Goal: Task Accomplishment & Management: Manage account settings

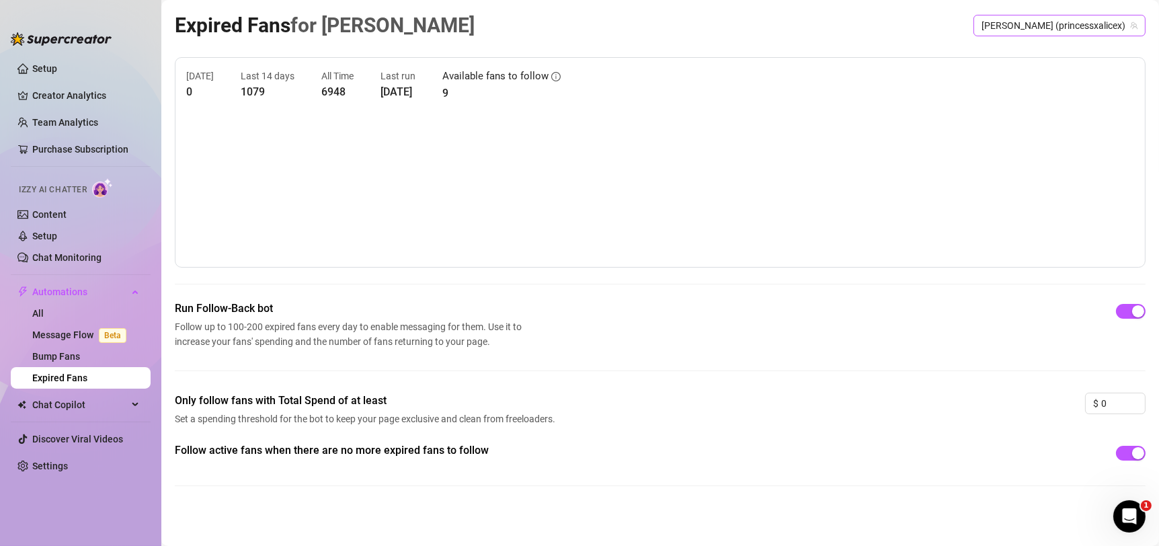
click at [1076, 23] on span "𝘼𝙇𝙄𝘾𝙀 (princessxalicex)" at bounding box center [1060, 25] width 156 height 20
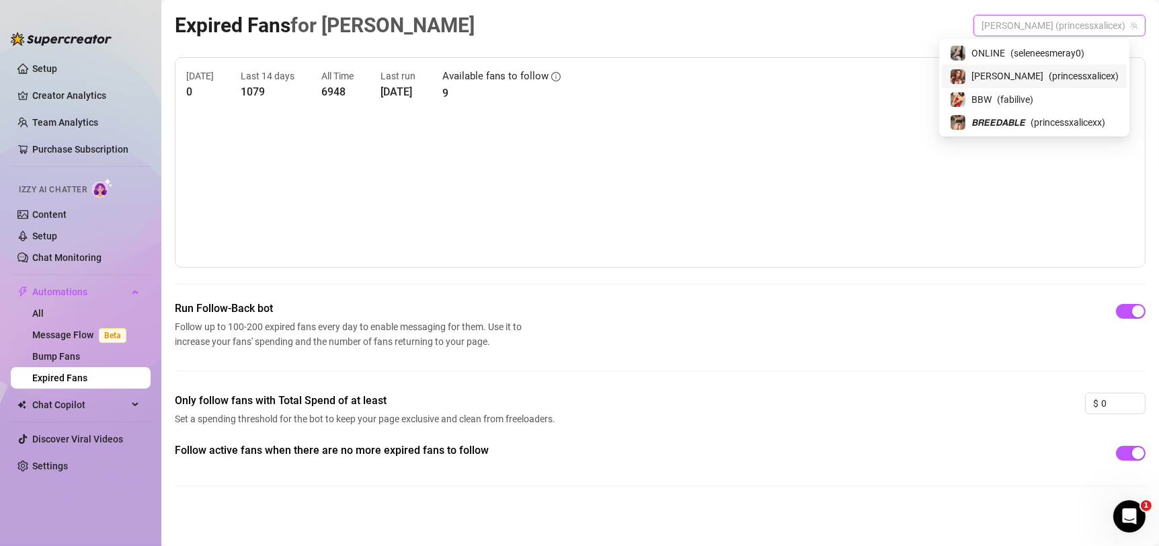
click at [1066, 78] on span "( princessxalicex )" at bounding box center [1084, 76] width 70 height 15
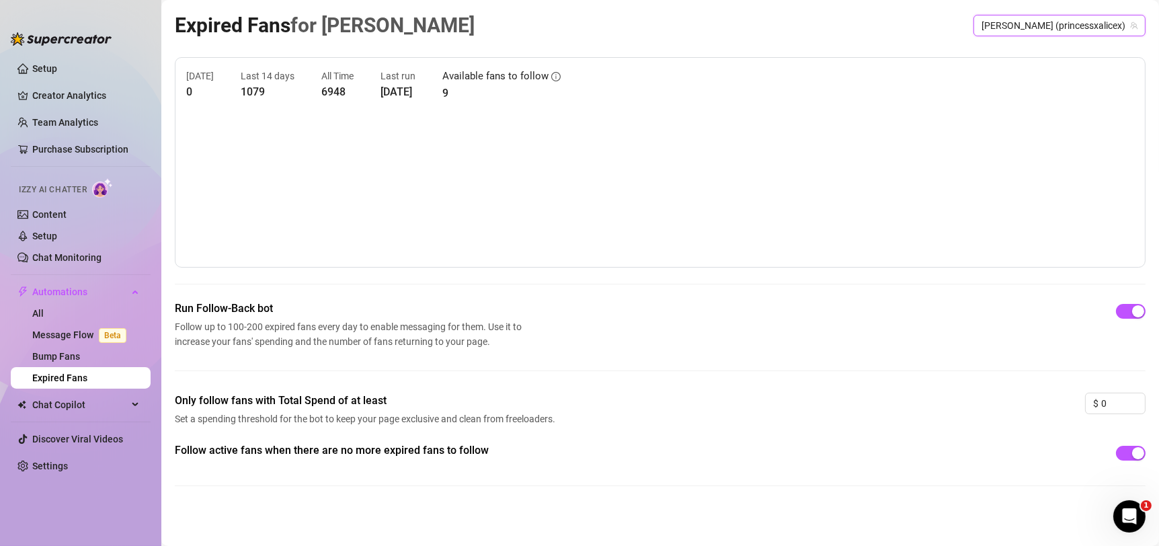
click at [1075, 18] on span "𝘼𝙇𝙄𝘾𝙀 (princessxalicex)" at bounding box center [1060, 25] width 156 height 20
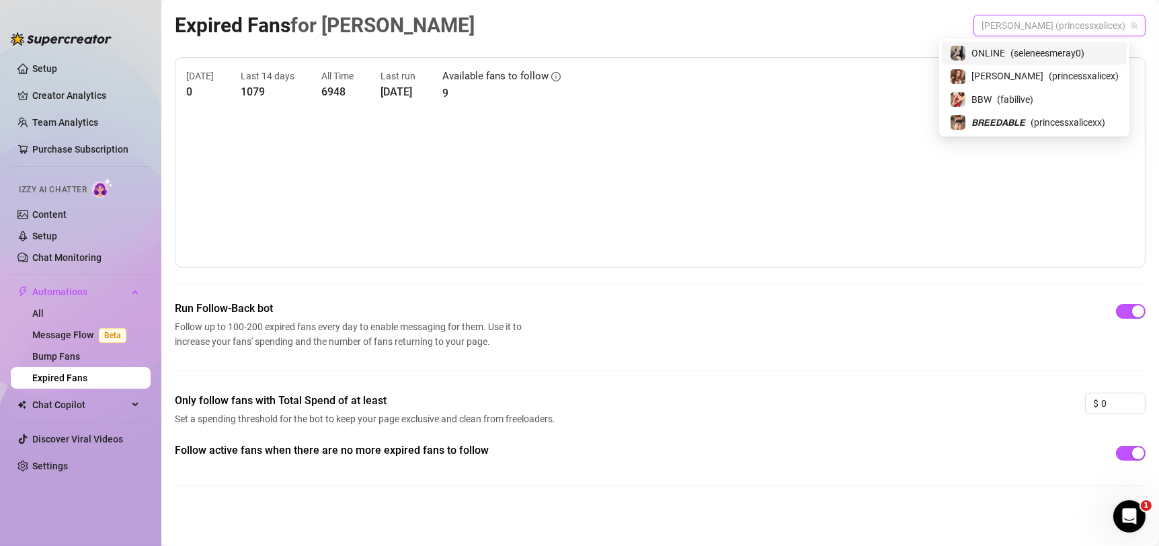
click at [1066, 63] on div "ONLINE ( seleneesmeray0 )" at bounding box center [1034, 53] width 185 height 23
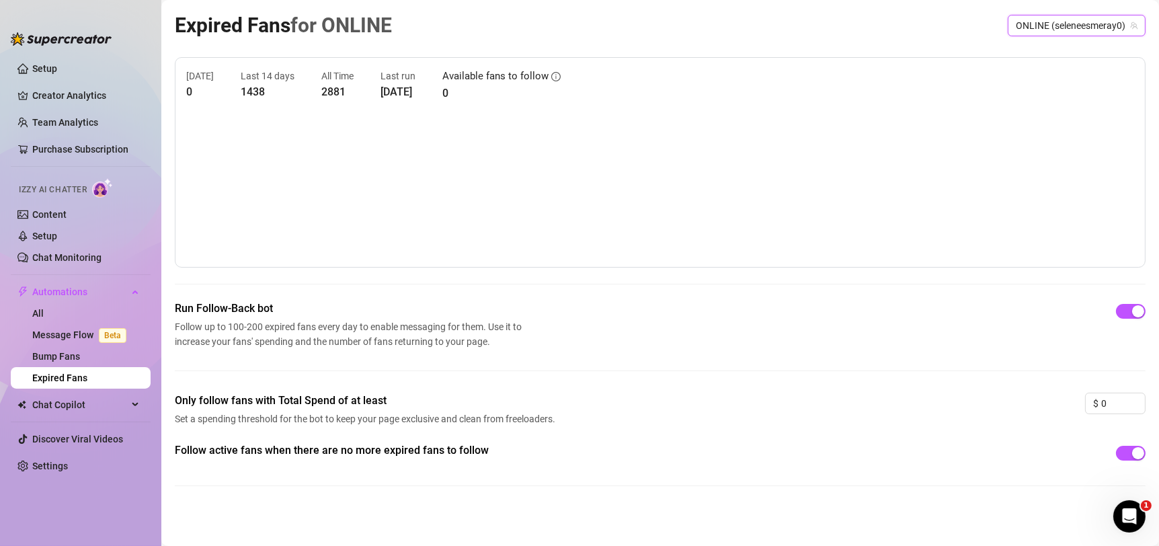
click at [1075, 26] on span "ONLINE (seleneesmeray0)" at bounding box center [1077, 25] width 122 height 20
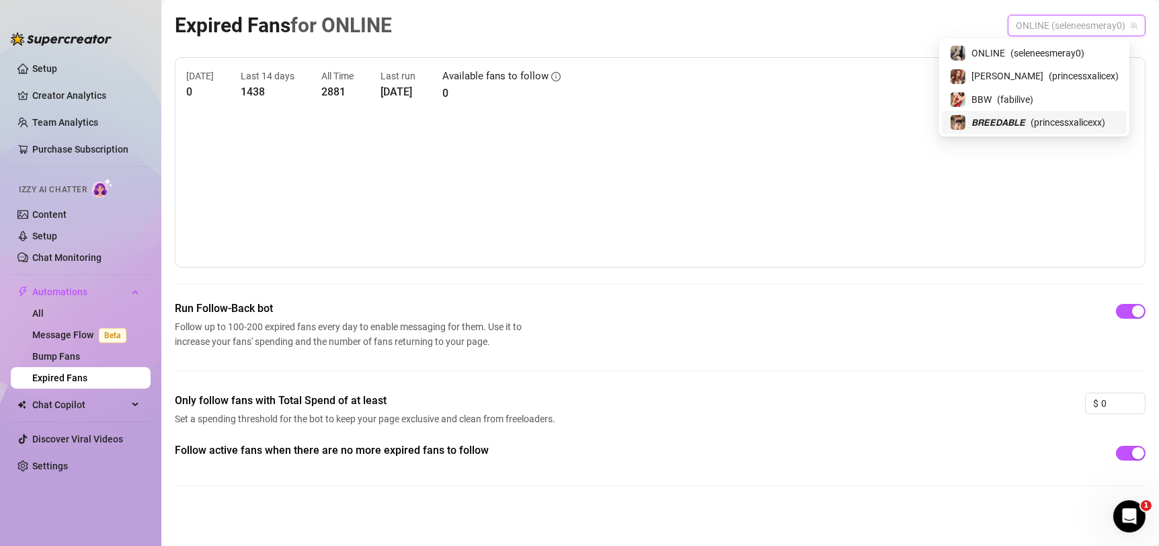
click at [1033, 102] on span "( fabilive )" at bounding box center [1015, 99] width 36 height 15
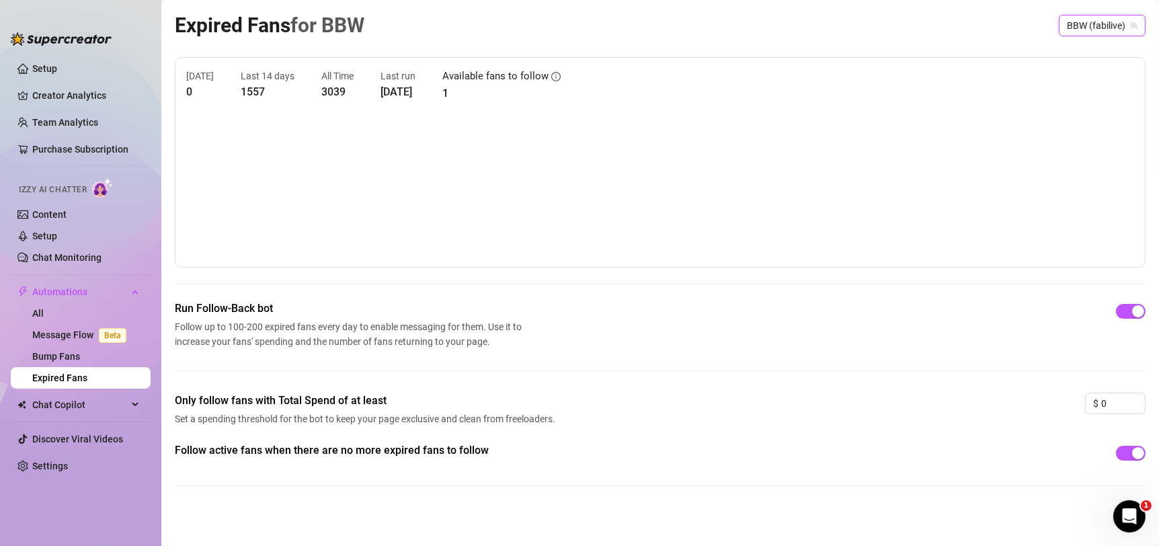
click at [1081, 28] on span "BBW (fabilive)" at bounding box center [1102, 25] width 71 height 20
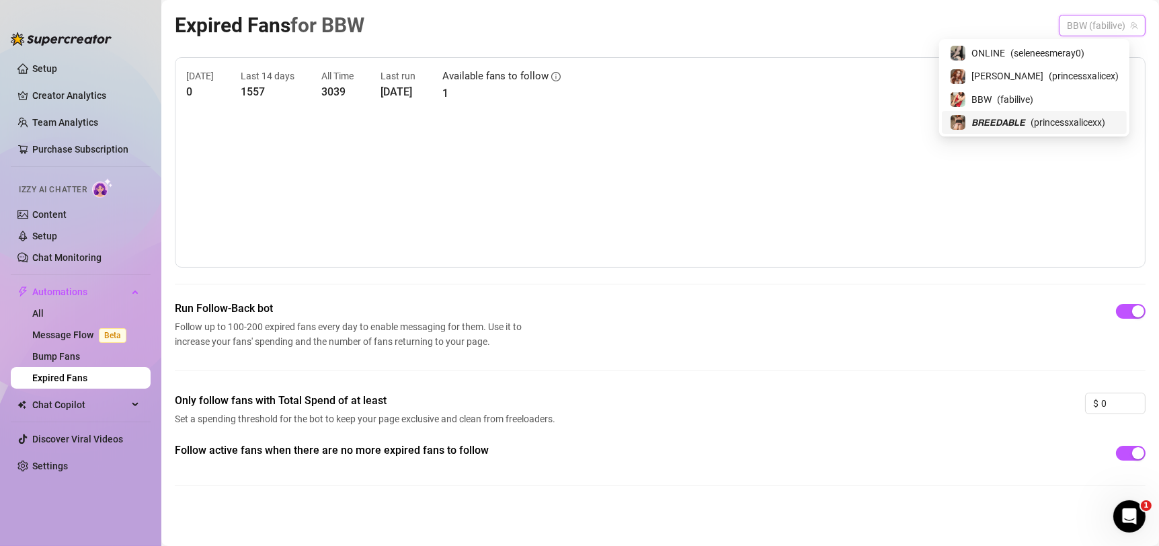
click at [1058, 115] on span "( princessxalicexx )" at bounding box center [1068, 122] width 75 height 15
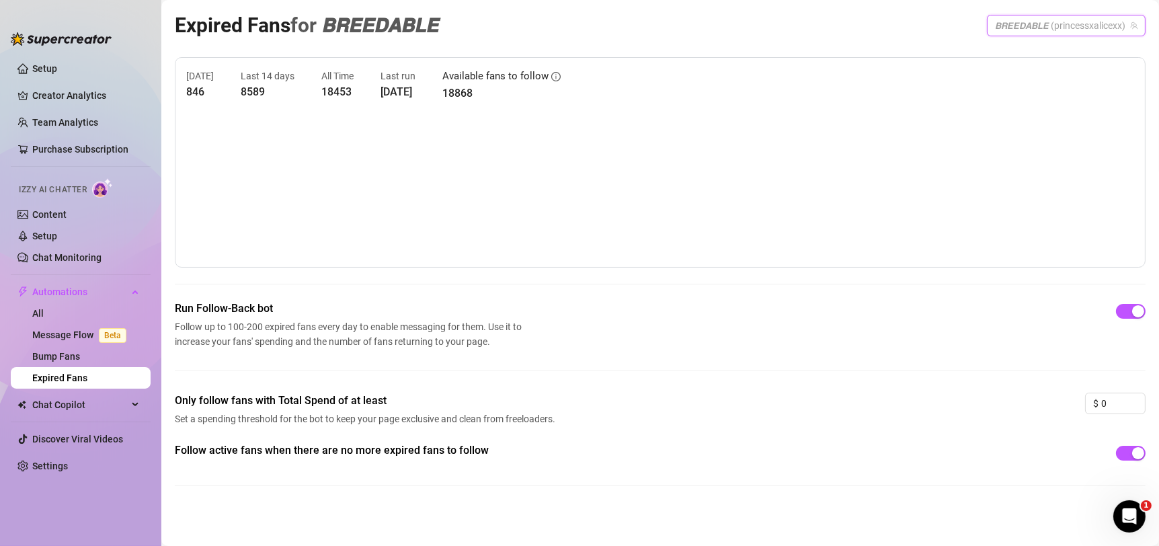
click at [1072, 24] on span "𝘽𝙍𝙀𝙀𝘿𝘼𝘽𝙇𝙀 (princessxalicexx)" at bounding box center [1066, 25] width 143 height 20
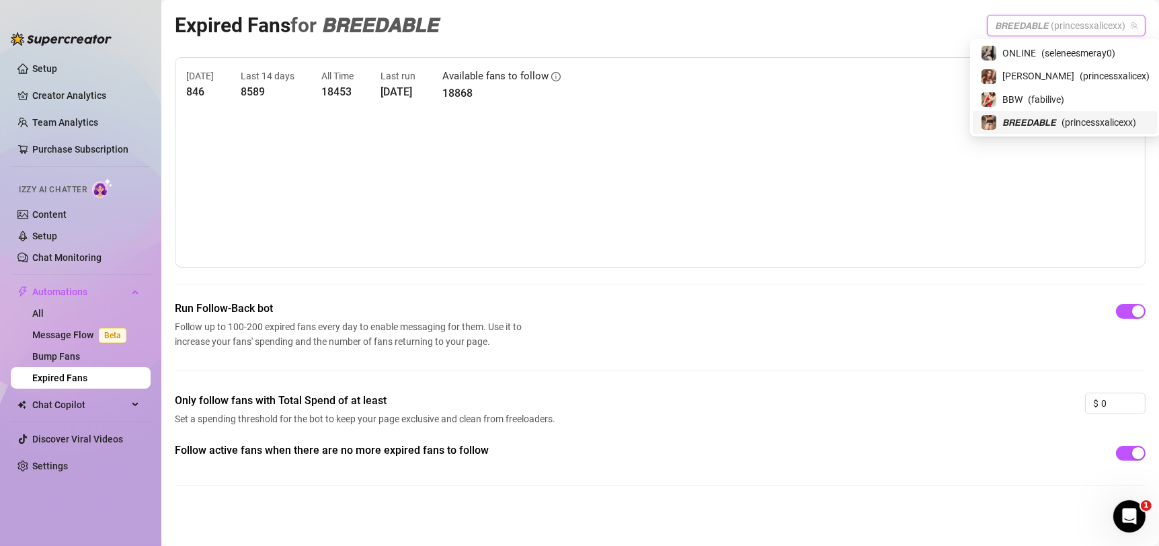
click at [1072, 24] on span "𝘽𝙍𝙀𝙀𝘿𝘼𝘽𝙇𝙀 (princessxalicexx)" at bounding box center [1066, 25] width 143 height 20
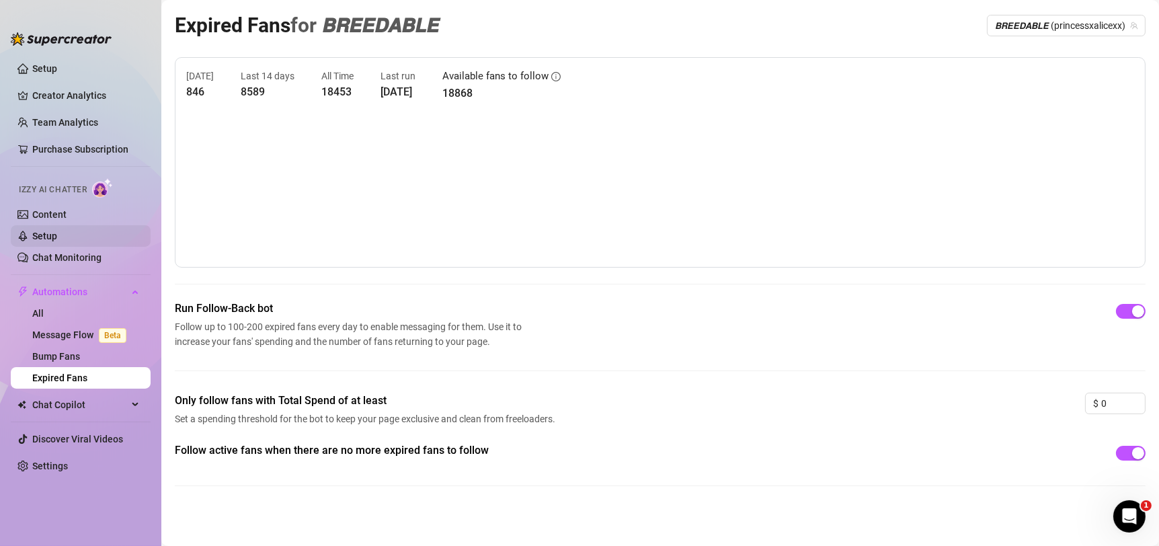
click at [57, 231] on link "Setup" at bounding box center [44, 236] width 25 height 11
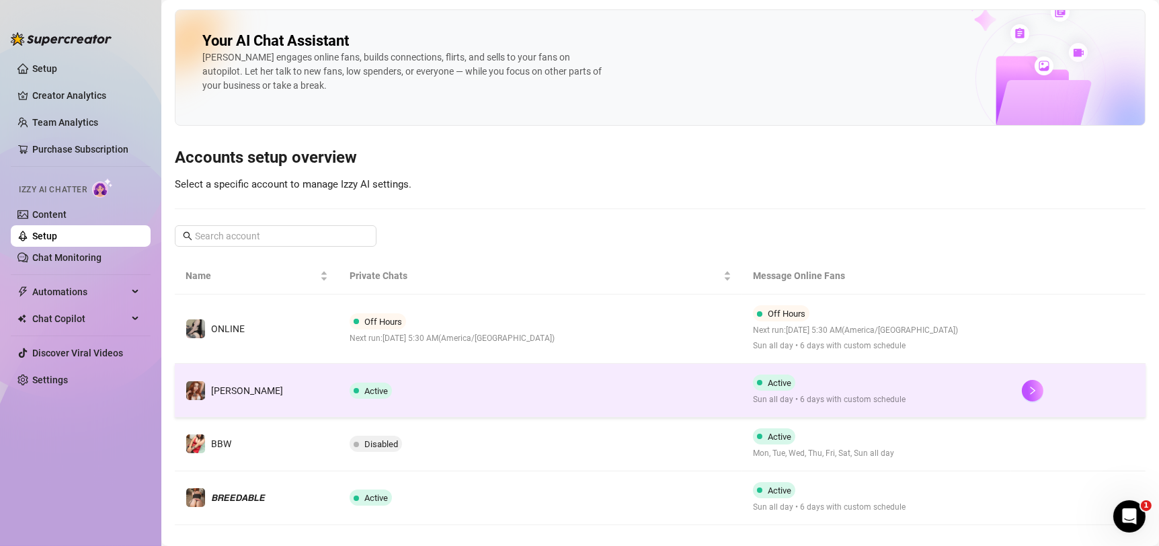
click at [541, 379] on td "Active" at bounding box center [540, 391] width 403 height 54
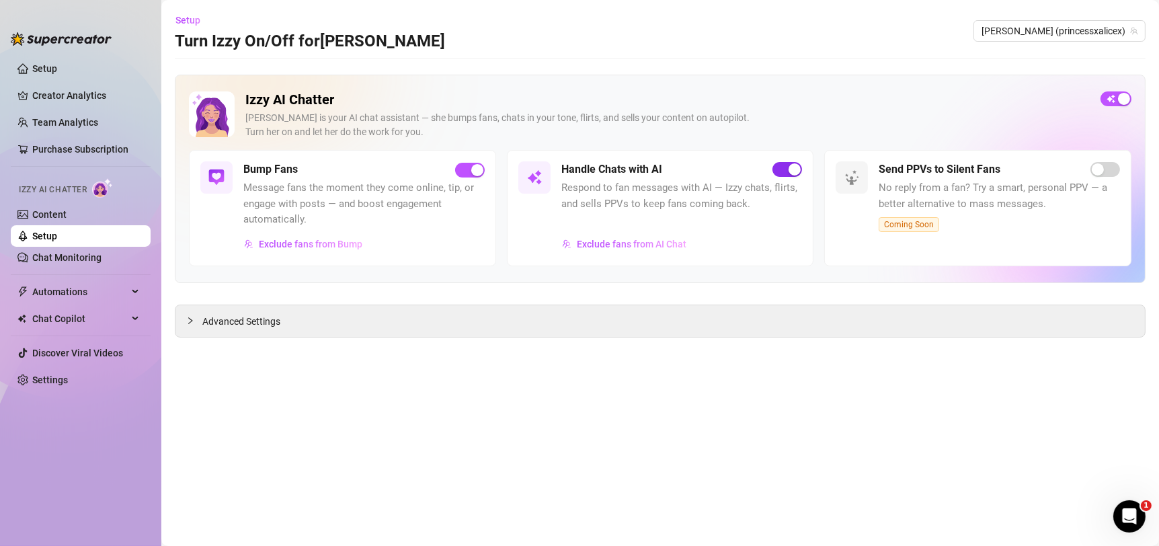
click at [779, 169] on span "button" at bounding box center [787, 169] width 30 height 15
click at [192, 20] on span "Setup" at bounding box center [187, 20] width 25 height 11
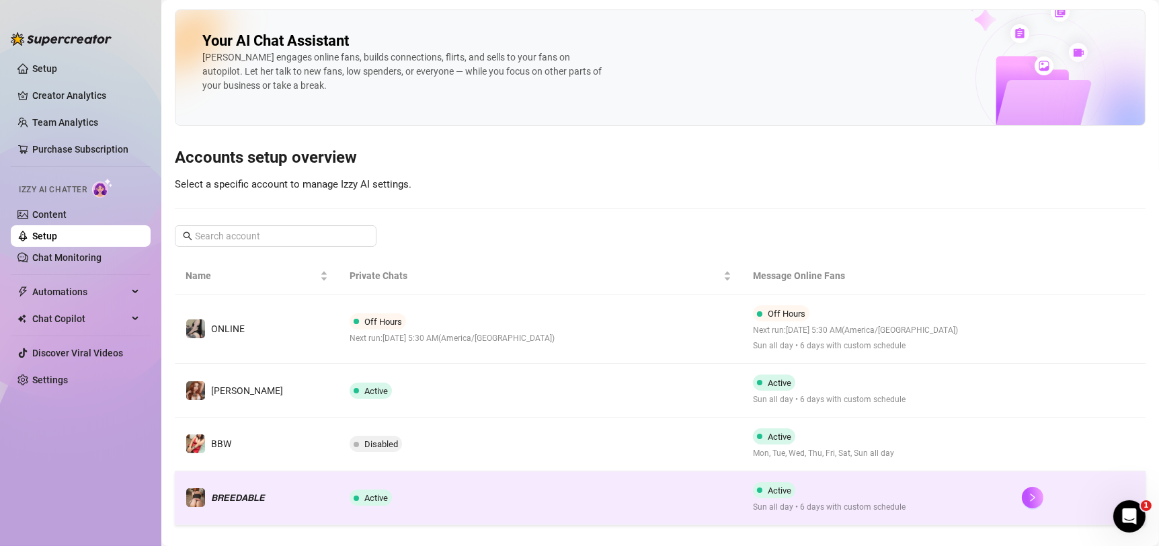
click at [564, 475] on td "Active" at bounding box center [540, 498] width 403 height 54
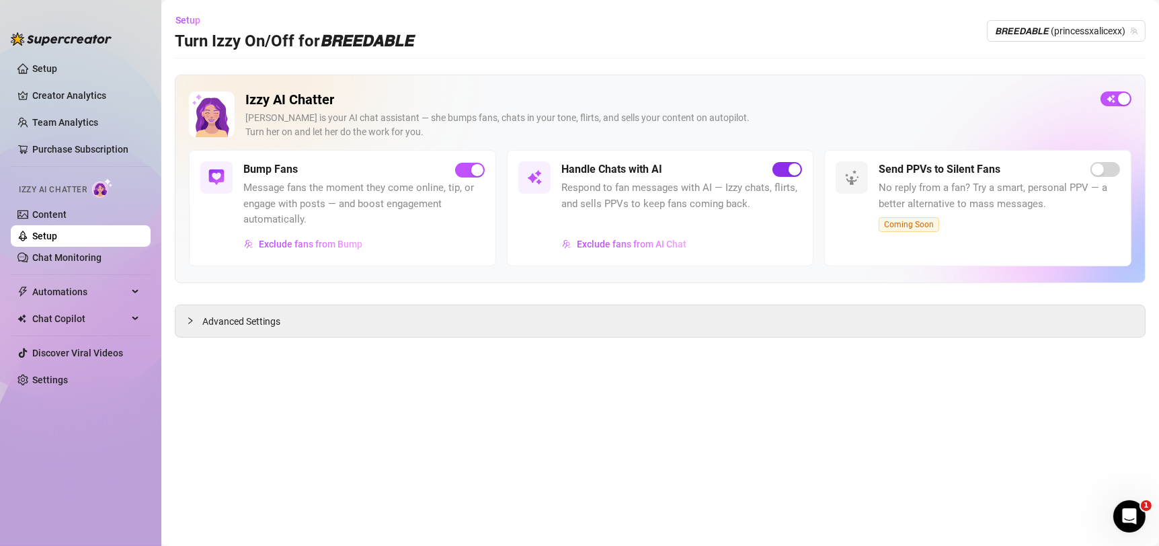
click at [780, 169] on span "button" at bounding box center [787, 169] width 30 height 15
click at [184, 19] on span "Setup" at bounding box center [187, 20] width 25 height 11
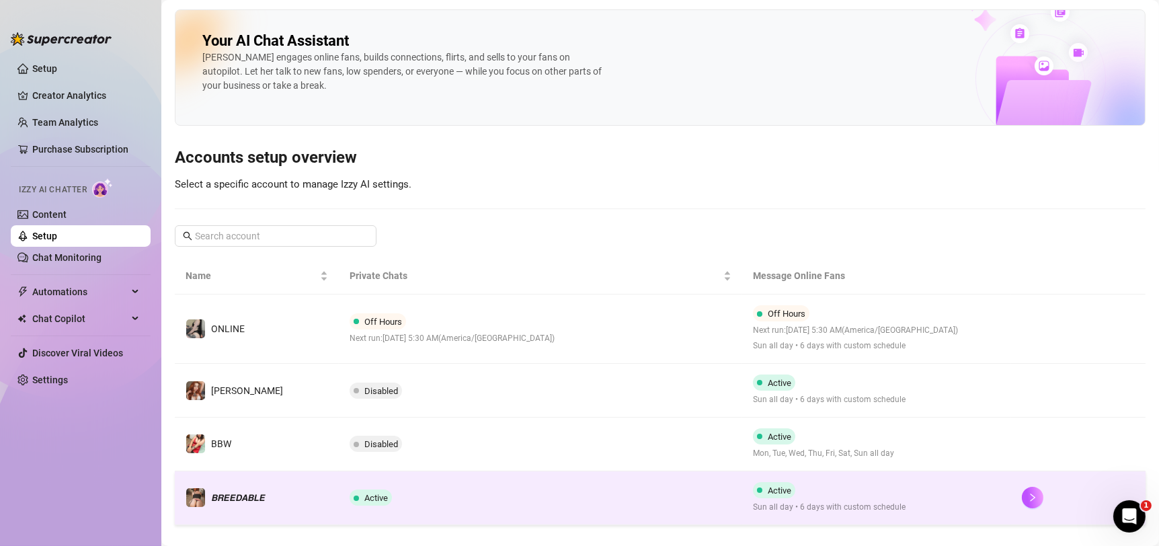
click at [575, 481] on td "Active" at bounding box center [540, 498] width 403 height 54
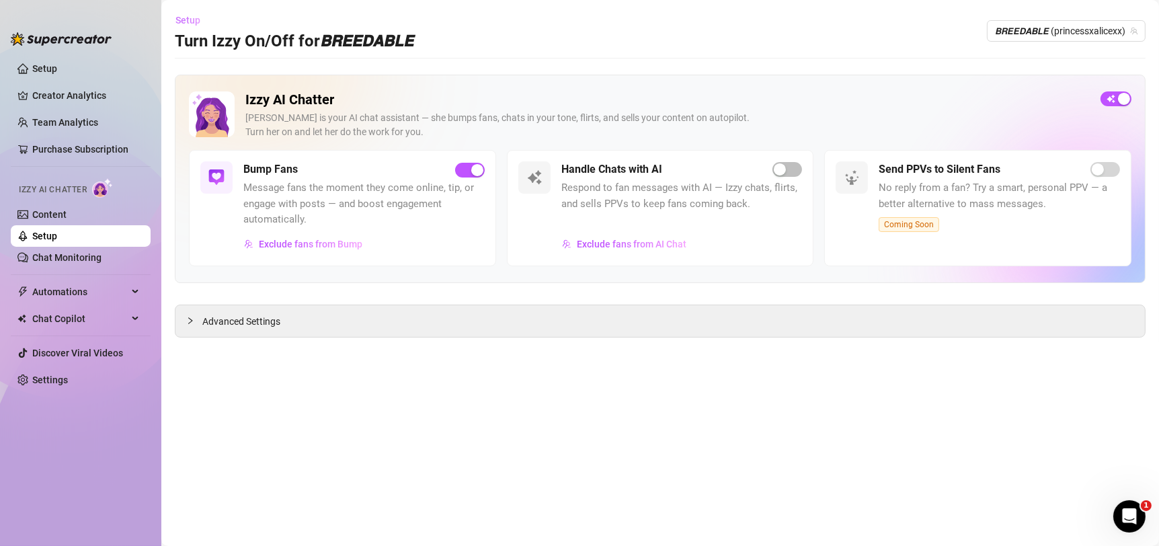
click at [186, 17] on span "Setup" at bounding box center [187, 20] width 25 height 11
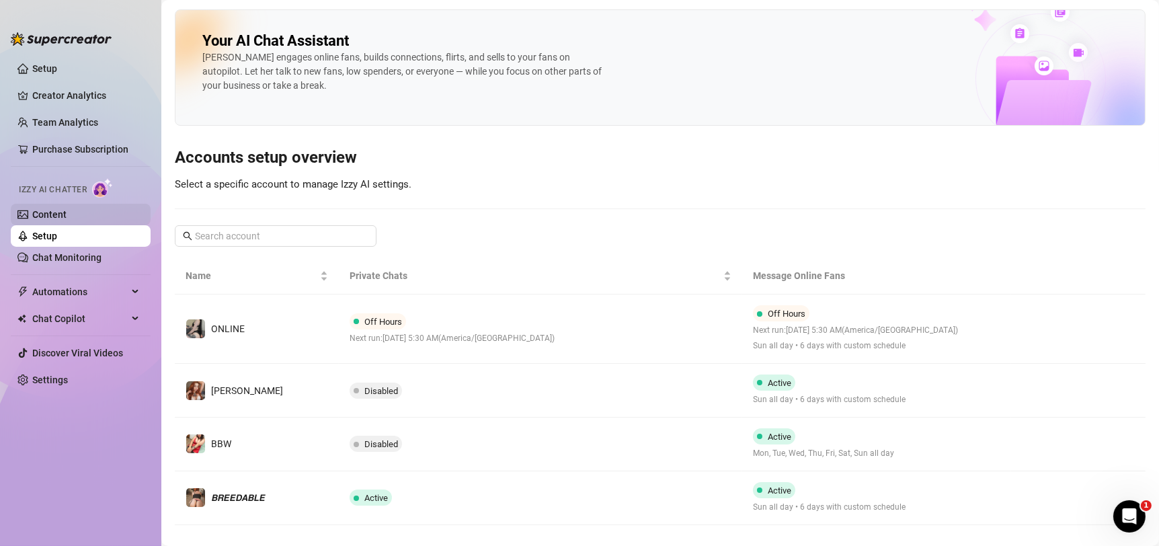
click at [67, 212] on link "Content" at bounding box center [49, 214] width 34 height 11
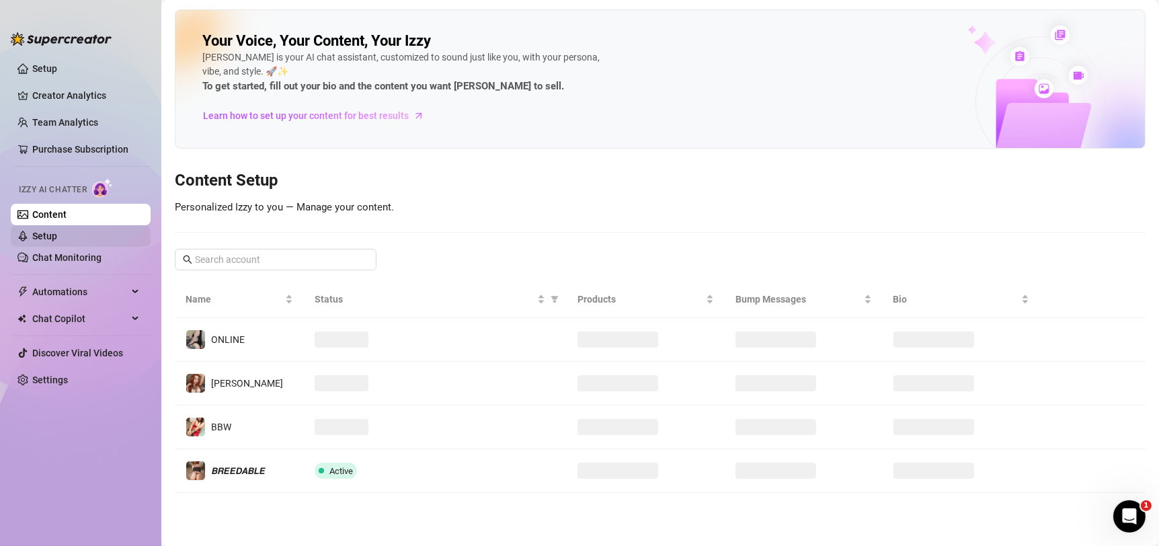
click at [57, 238] on link "Setup" at bounding box center [44, 236] width 25 height 11
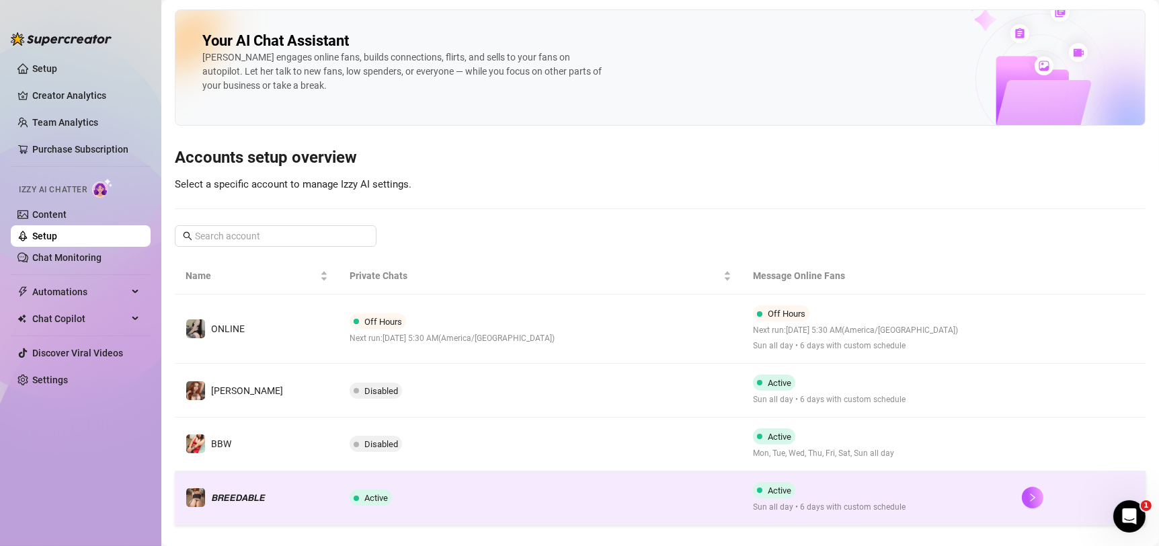
click at [621, 504] on td "Active" at bounding box center [540, 498] width 403 height 54
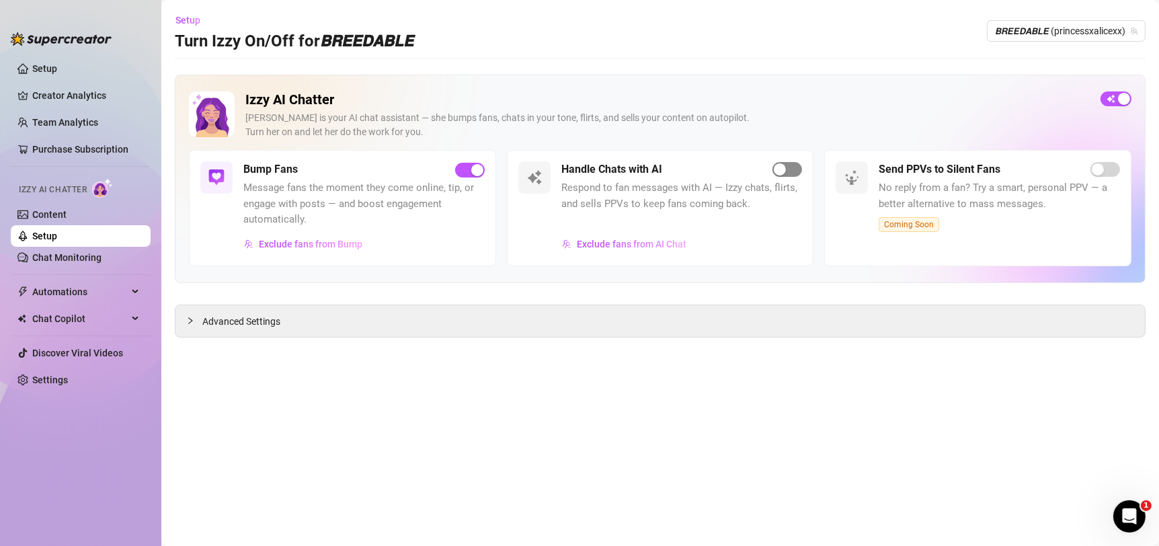
click at [781, 174] on div "button" at bounding box center [780, 169] width 12 height 12
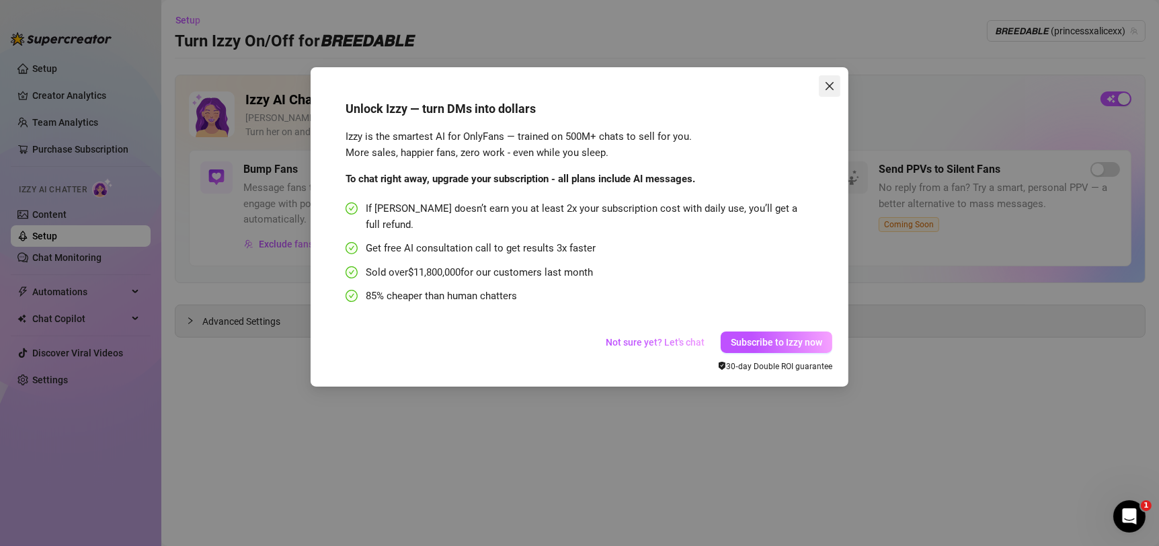
click at [836, 85] on span "Close" at bounding box center [830, 86] width 22 height 11
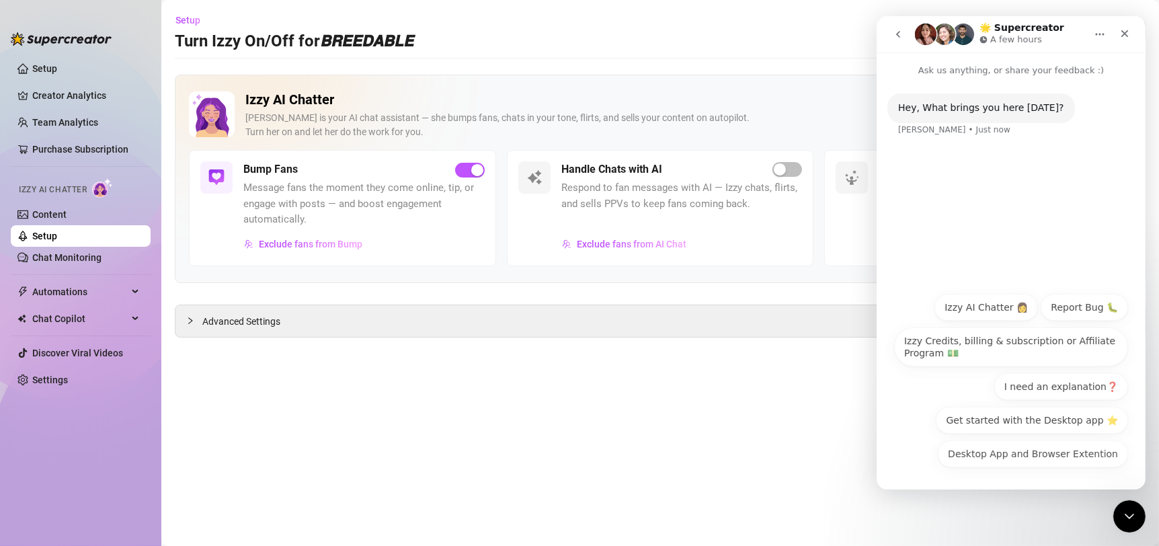
click at [834, 79] on div "Izzy AI Chatter [PERSON_NAME] is your AI chat assistant — she bumps fans, chats…" at bounding box center [660, 179] width 971 height 208
click at [1131, 516] on icon "Close Intercom Messenger" at bounding box center [1127, 514] width 16 height 16
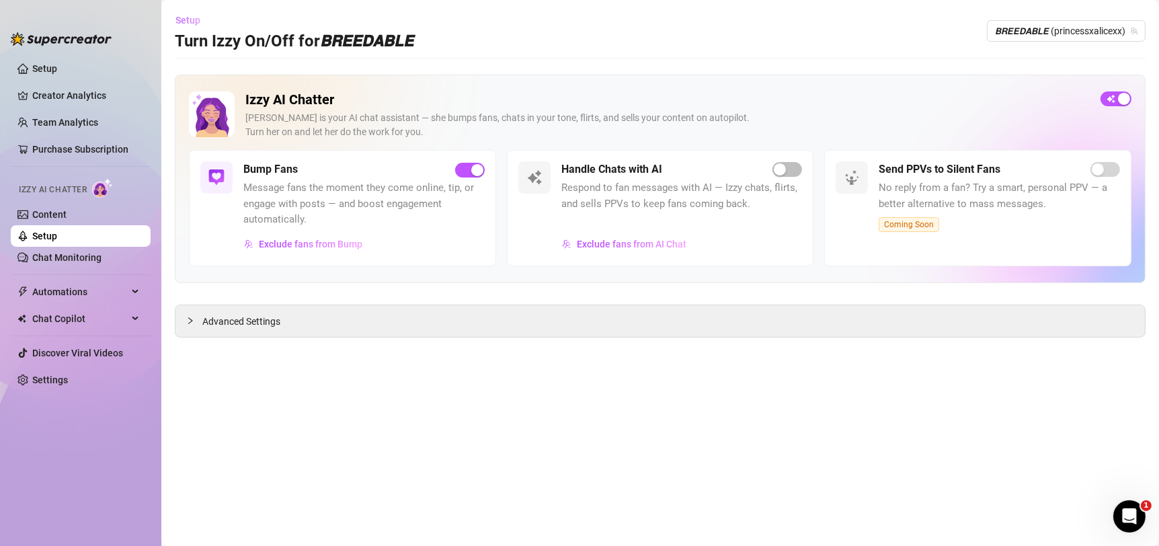
click at [188, 13] on button "Setup" at bounding box center [193, 20] width 36 height 22
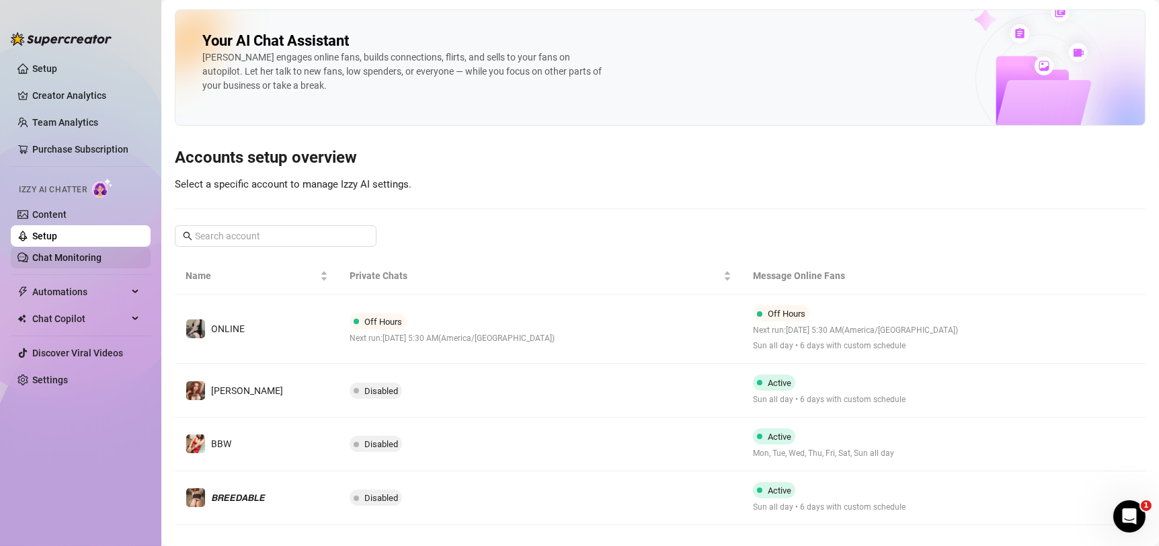
click at [93, 253] on link "Chat Monitoring" at bounding box center [66, 257] width 69 height 11
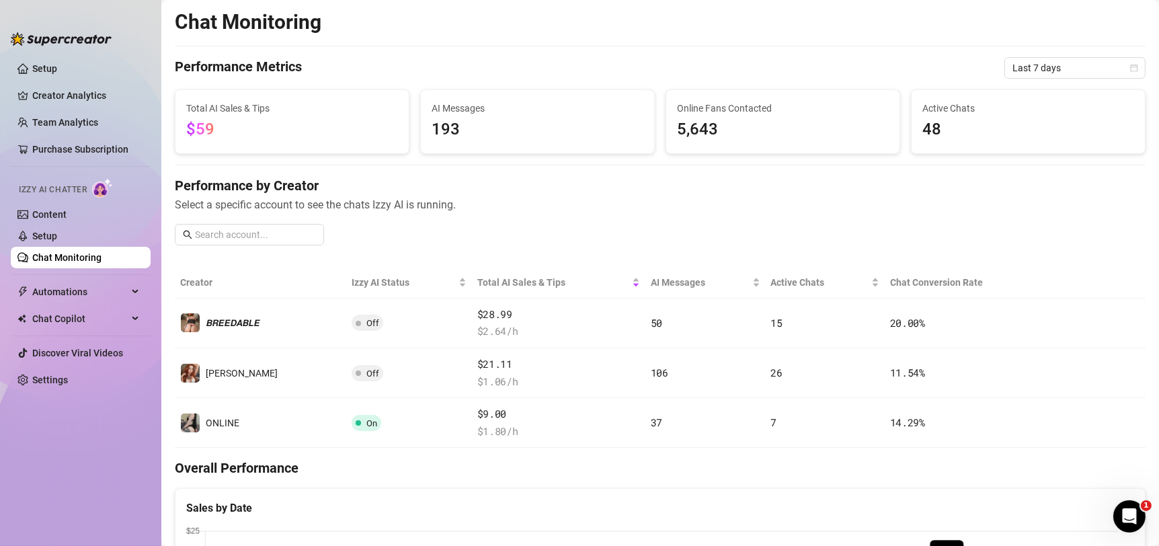
click at [622, 210] on span "Select a specific account to see the chats Izzy AI is running." at bounding box center [660, 204] width 971 height 17
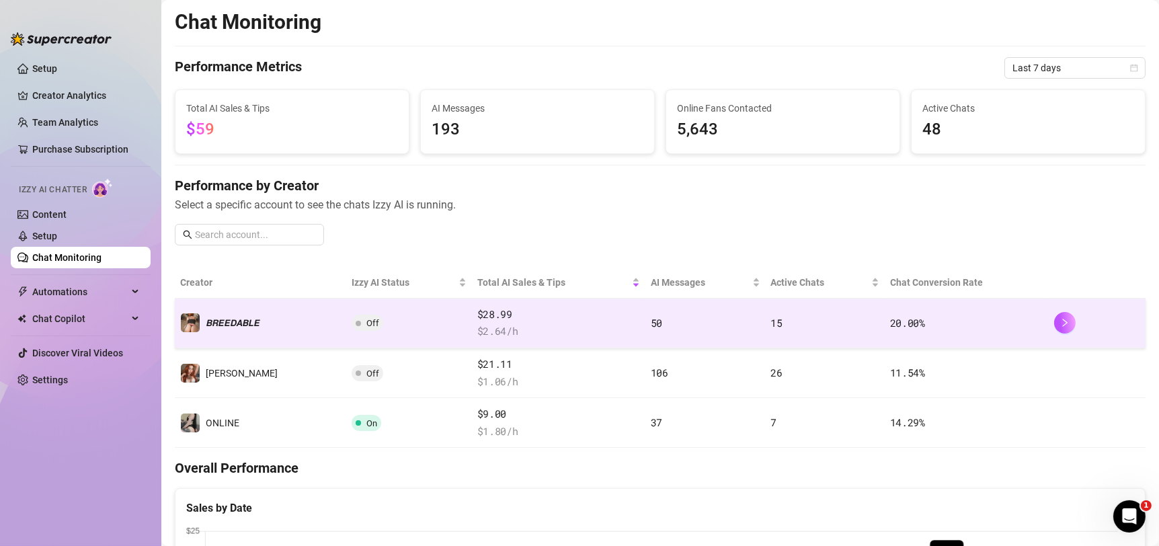
click at [1069, 326] on div at bounding box center [1097, 323] width 86 height 22
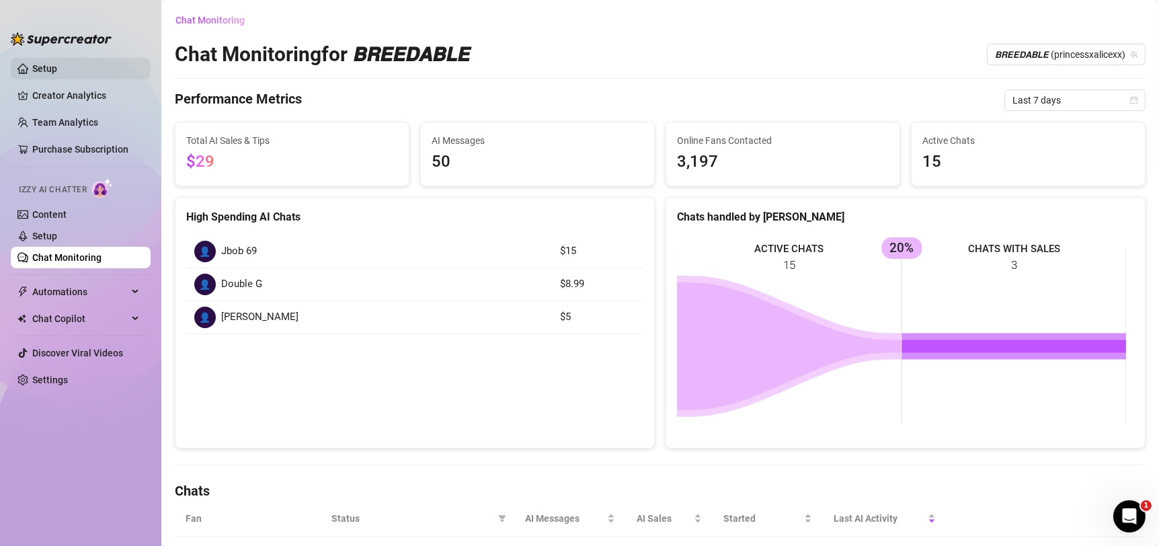
click at [57, 72] on link "Setup" at bounding box center [44, 68] width 25 height 11
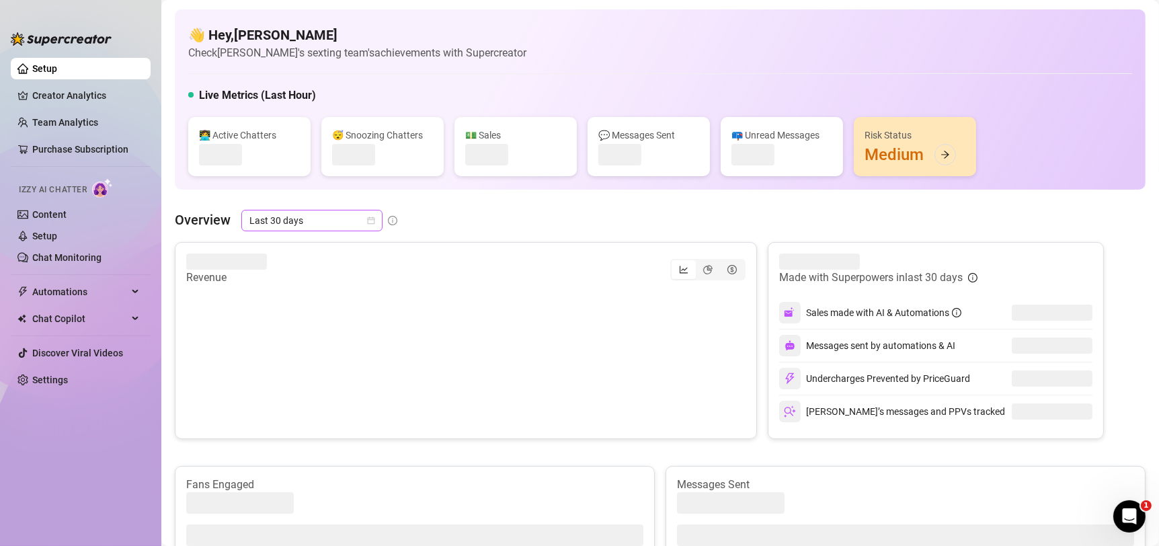
click at [320, 222] on span "Last 30 days" at bounding box center [311, 220] width 125 height 20
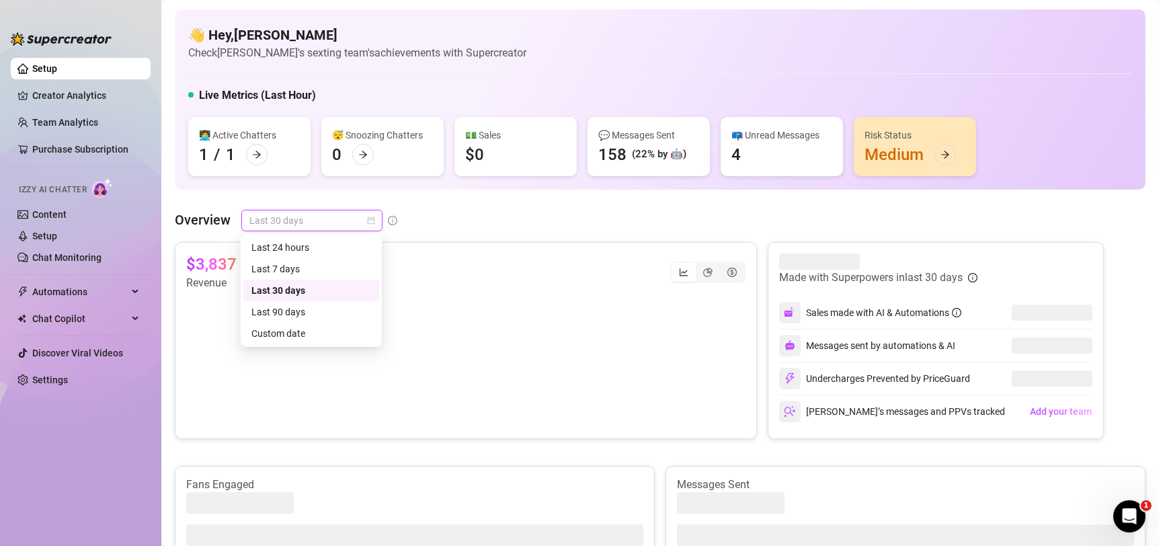
click at [374, 218] on icon "calendar" at bounding box center [371, 220] width 7 height 7
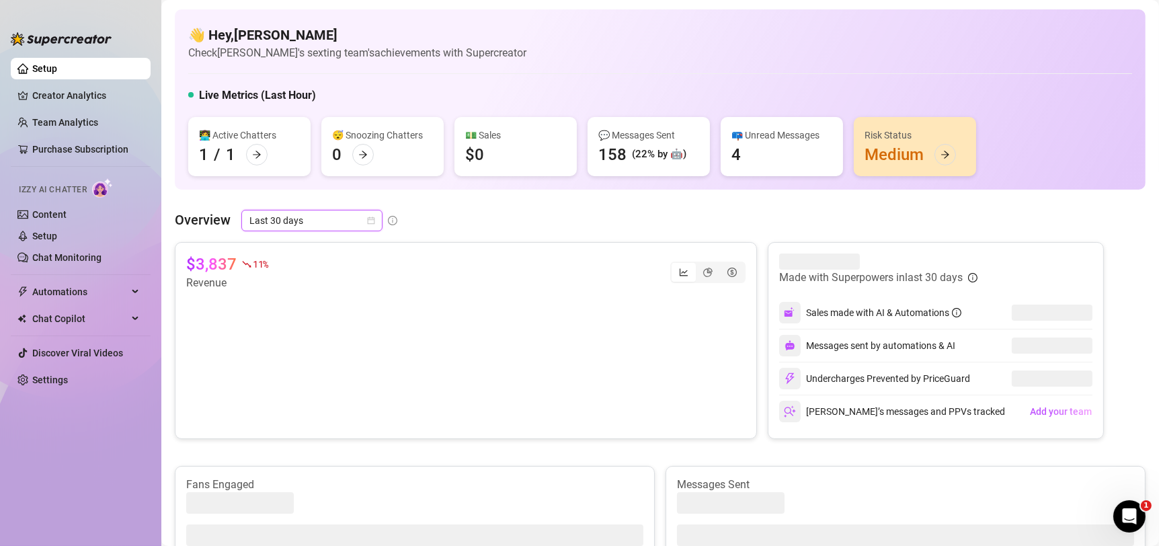
click at [374, 218] on icon "calendar" at bounding box center [371, 220] width 7 height 7
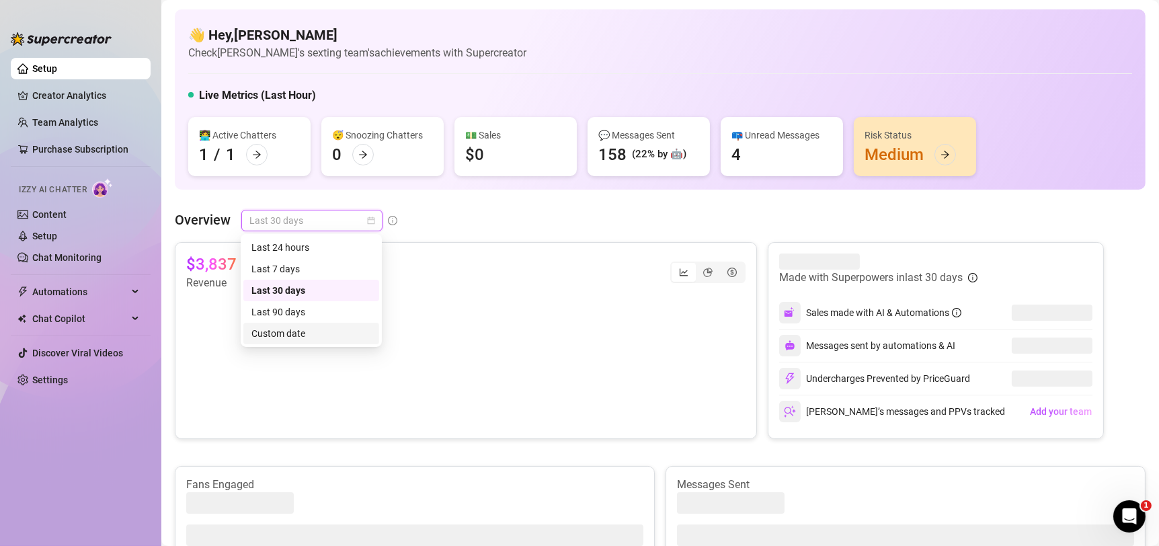
click at [320, 340] on div "Custom date" at bounding box center [311, 333] width 120 height 15
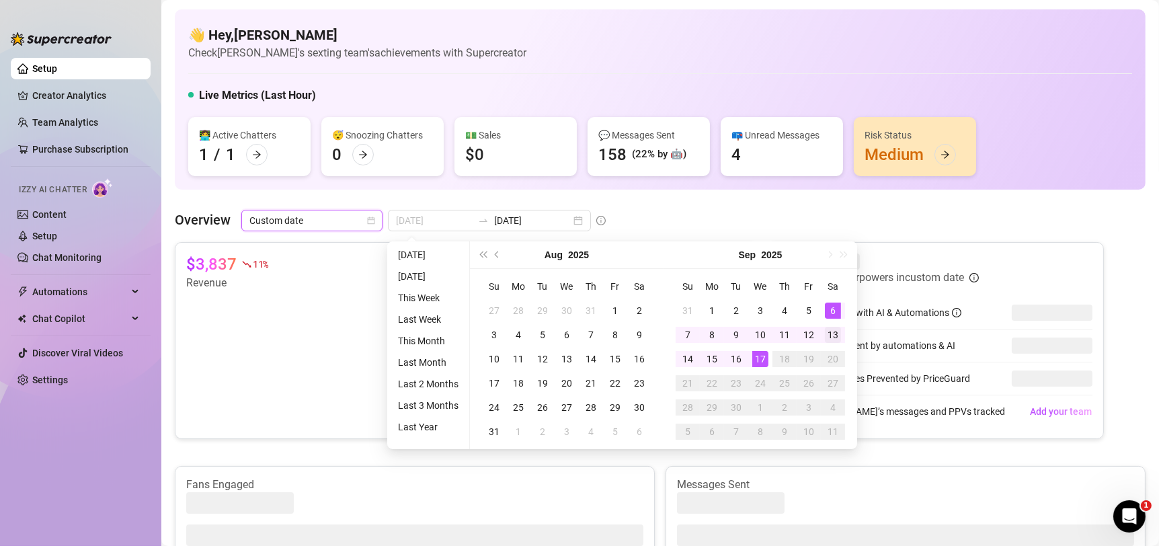
type input "2025-09-13"
click at [835, 333] on div "13" at bounding box center [833, 335] width 16 height 16
type input "2025-09-17"
click at [760, 358] on div "17" at bounding box center [760, 359] width 16 height 16
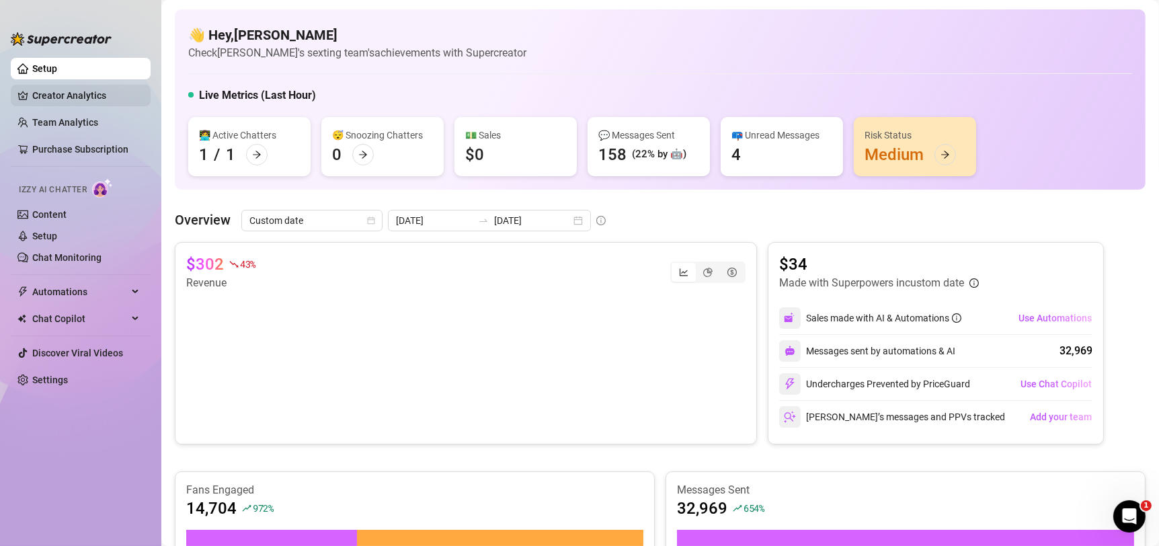
click at [115, 100] on link "Creator Analytics" at bounding box center [86, 96] width 108 height 22
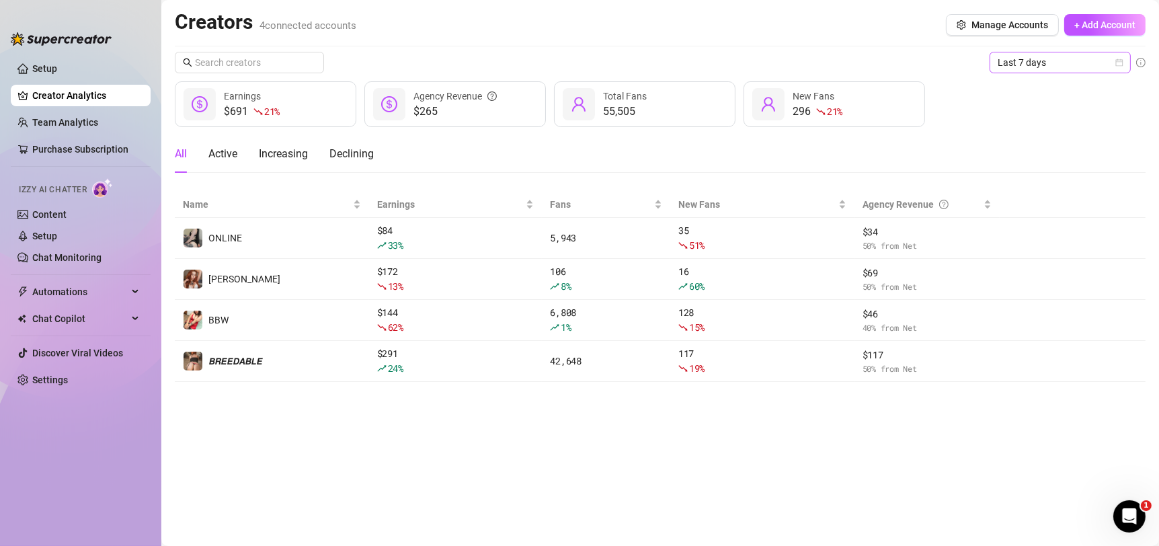
click at [1115, 63] on icon "calendar" at bounding box center [1119, 62] width 8 height 8
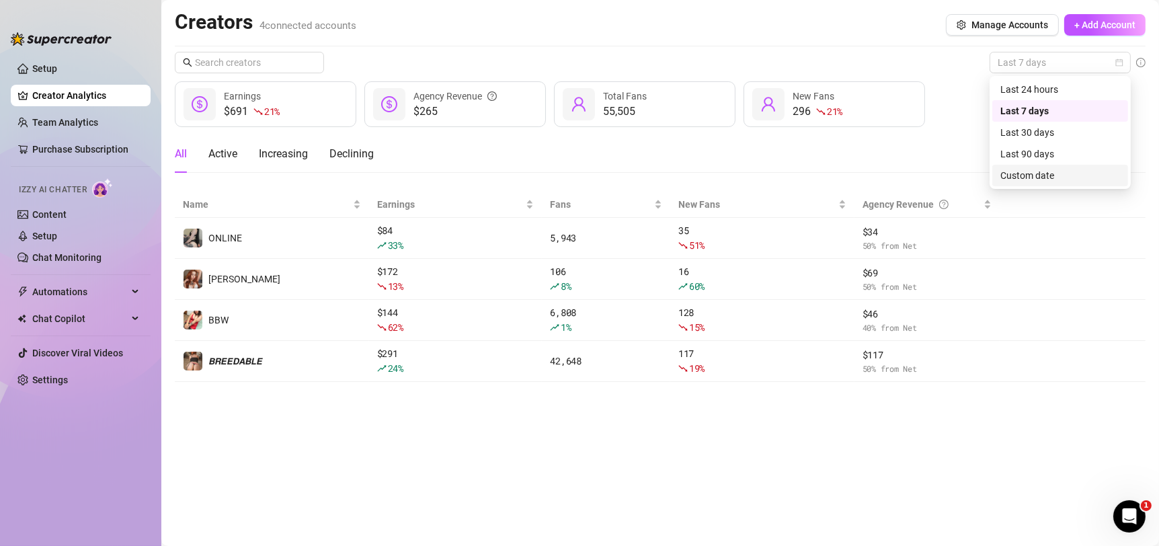
click at [1037, 173] on div "Custom date" at bounding box center [1060, 175] width 120 height 15
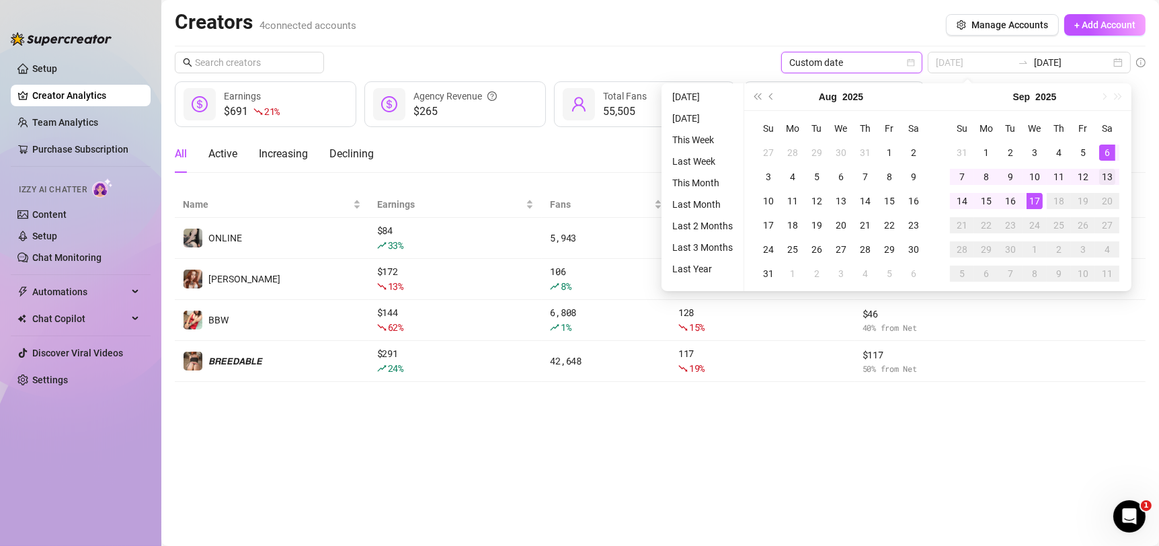
type input "2025-09-13"
drag, startPoint x: 1110, startPoint y: 173, endPoint x: 1095, endPoint y: 182, distance: 17.8
click at [1110, 174] on div "13" at bounding box center [1107, 177] width 16 height 16
click at [1027, 199] on div "17" at bounding box center [1035, 201] width 16 height 16
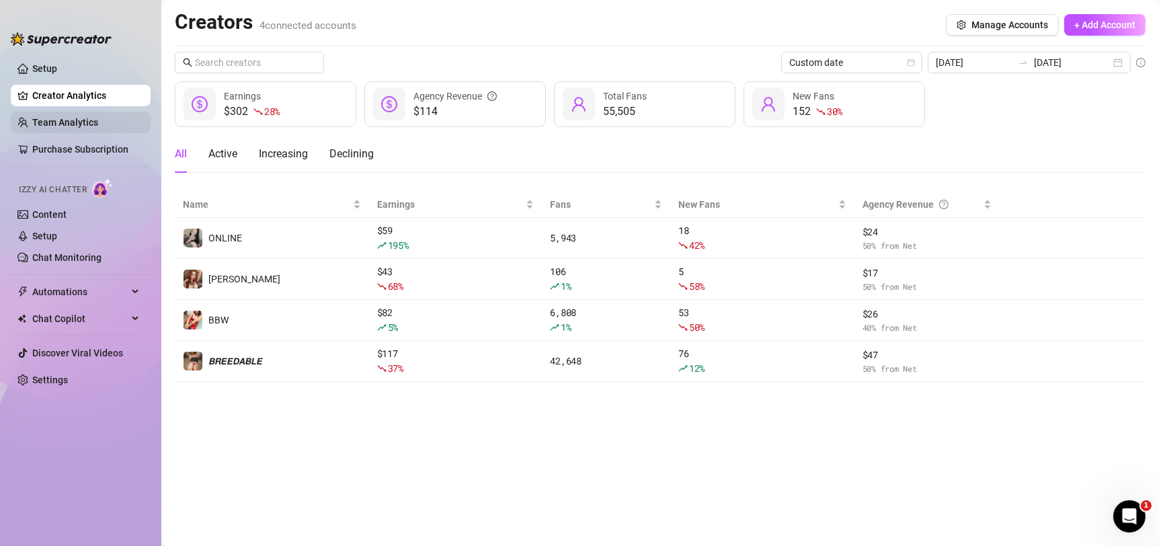
click at [73, 117] on link "Team Analytics" at bounding box center [65, 122] width 66 height 11
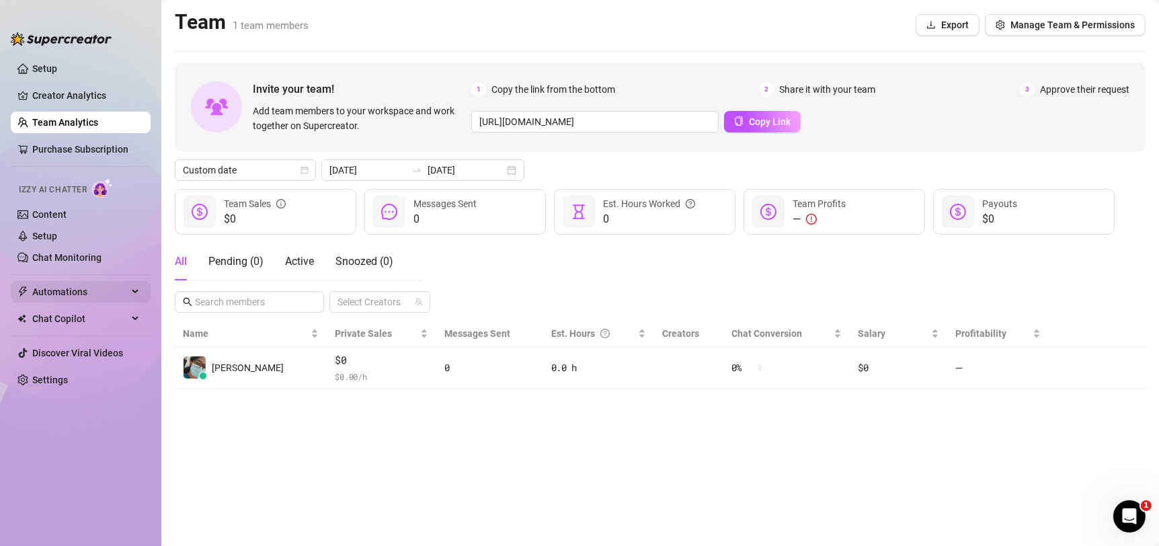
click at [119, 299] on span "Automations" at bounding box center [79, 292] width 95 height 22
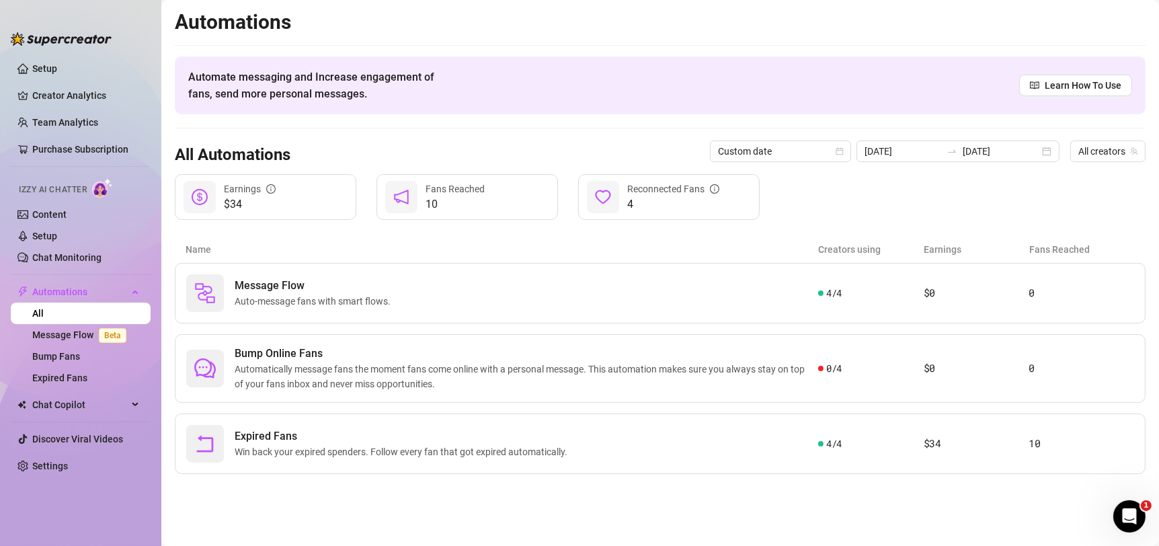
click at [124, 301] on span "Automations" at bounding box center [79, 292] width 95 height 22
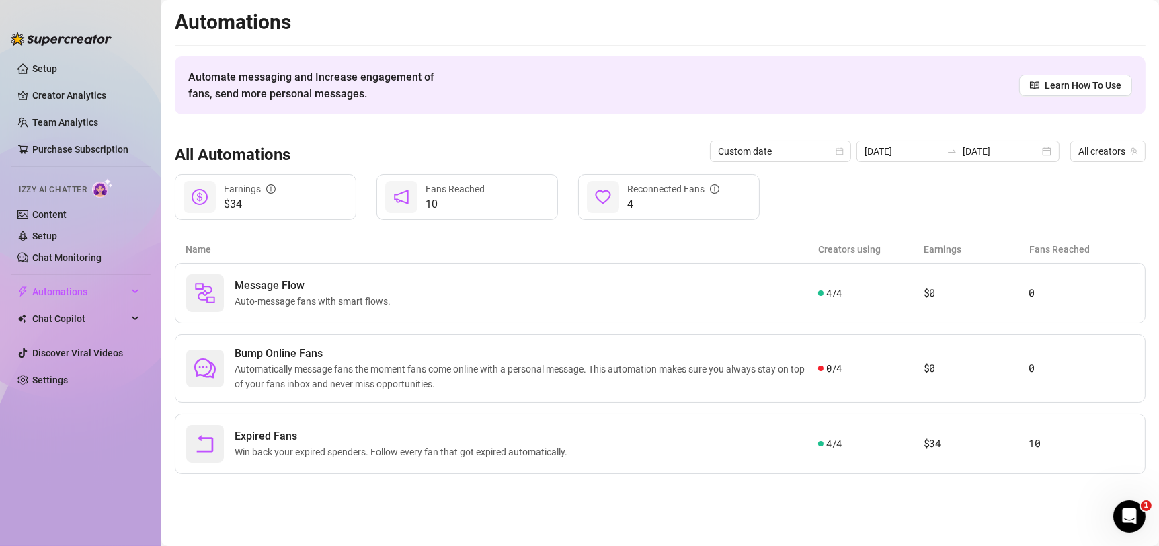
click at [579, 42] on div "Automations Automate messaging and Increase engagement of fans, send more perso…" at bounding box center [660, 241] width 971 height 465
